Goal: Entertainment & Leisure: Consume media (video, audio)

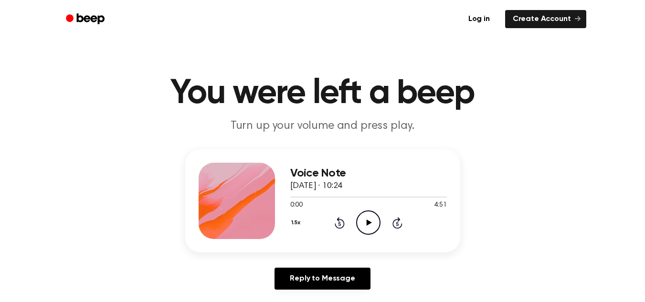
click at [370, 224] on icon "Play Audio" at bounding box center [368, 223] width 24 height 24
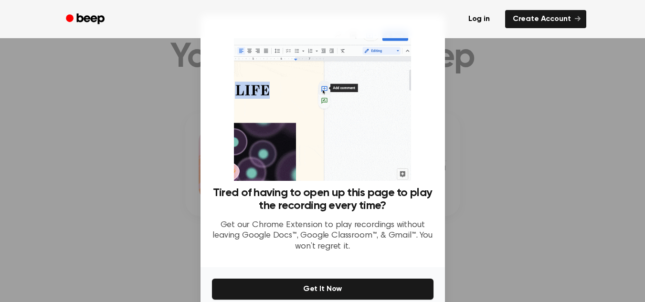
scroll to position [37, 0]
click at [505, 231] on div at bounding box center [322, 151] width 645 height 302
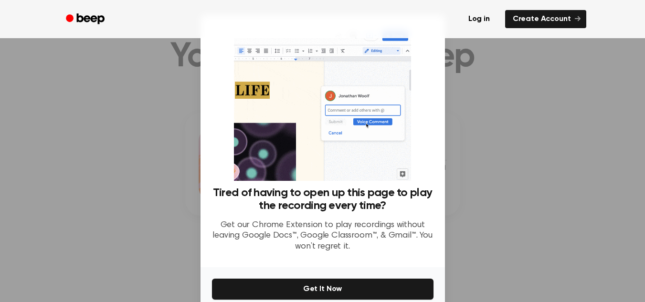
click at [505, 231] on div at bounding box center [322, 151] width 645 height 302
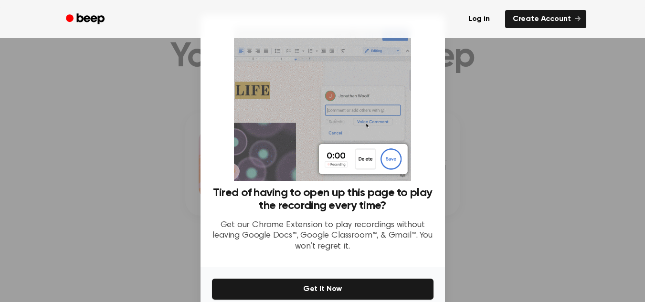
click at [505, 231] on div at bounding box center [322, 151] width 645 height 302
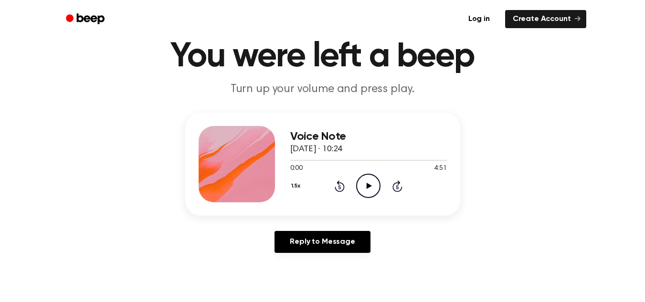
click at [373, 187] on icon "Play Audio" at bounding box center [368, 186] width 24 height 24
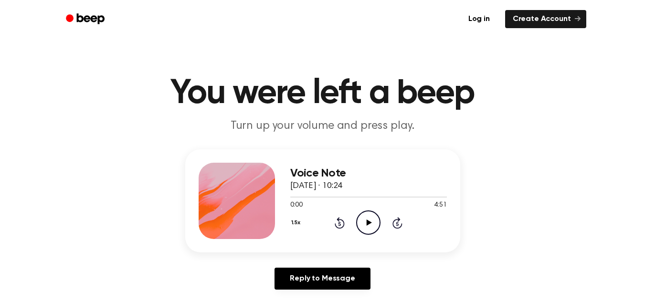
click at [357, 228] on icon "Play Audio" at bounding box center [368, 223] width 24 height 24
click at [362, 228] on icon "Pause Audio" at bounding box center [368, 223] width 24 height 24
click at [362, 228] on icon "Play Audio" at bounding box center [368, 223] width 24 height 24
click at [373, 226] on icon "Pause Audio" at bounding box center [368, 223] width 24 height 24
click at [373, 226] on icon "Play Audio" at bounding box center [368, 223] width 24 height 24
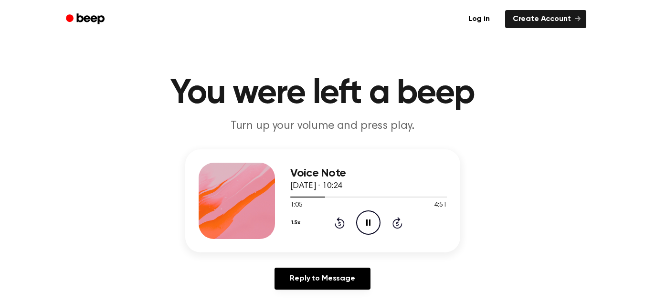
click at [369, 220] on icon at bounding box center [368, 223] width 4 height 6
click at [371, 215] on icon "Play Audio" at bounding box center [368, 223] width 24 height 24
click at [339, 223] on icon at bounding box center [340, 224] width 2 height 4
